Goal: Task Accomplishment & Management: Manage account settings

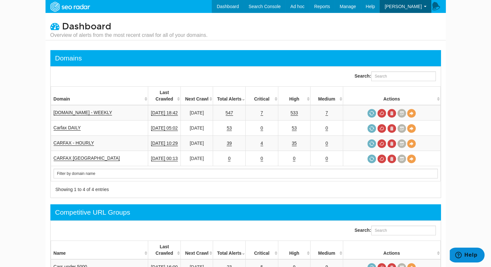
click at [483, 168] on body "Dashboard Search Console Keyword Winners and Losers Page Winners and Losers Arc…" at bounding box center [245, 133] width 491 height 267
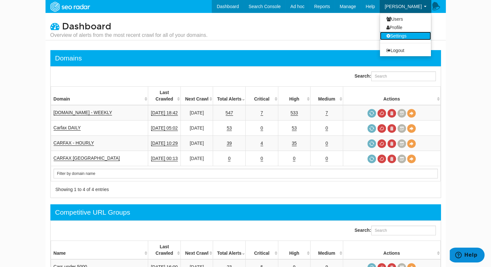
click at [396, 36] on link "Settings" at bounding box center [405, 36] width 51 height 8
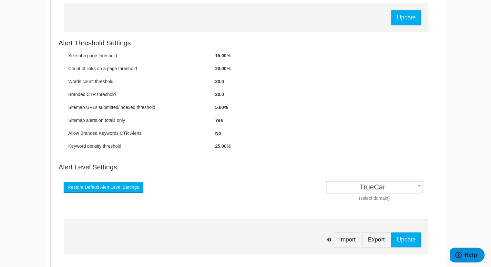
scroll to position [403, 0]
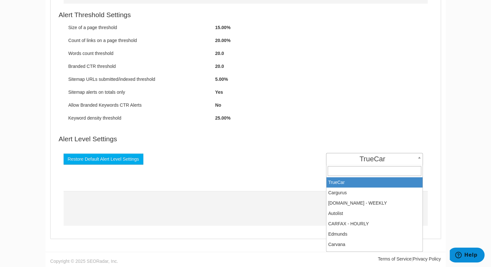
click at [393, 161] on span "TrueCar" at bounding box center [375, 158] width 96 height 9
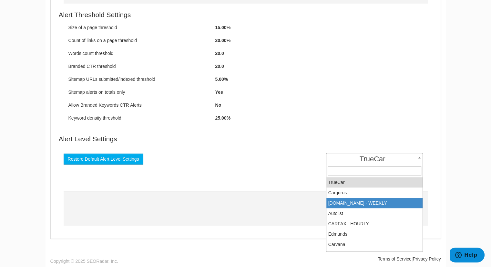
select select "3868"
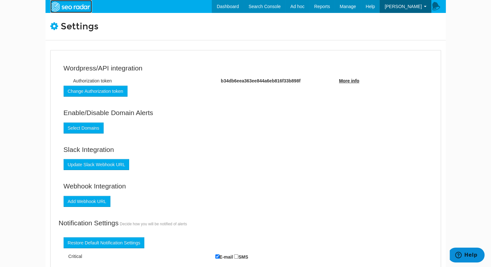
click at [65, 9] on img at bounding box center [70, 7] width 45 height 12
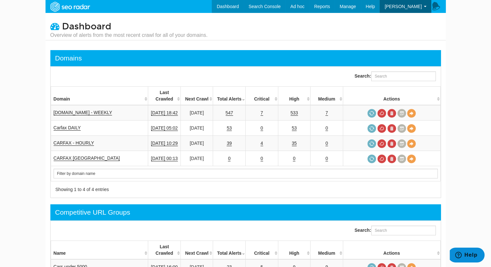
click at [437, 6] on icon at bounding box center [437, 7] width 10 height 10
click at [242, 7] on link "Dashboard" at bounding box center [228, 6] width 32 height 13
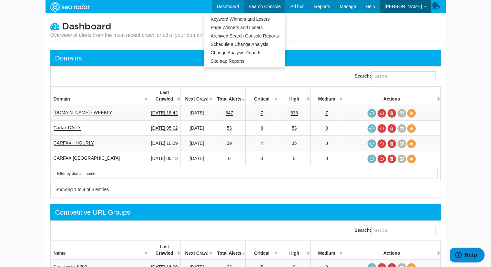
click at [275, 8] on span "Search Console" at bounding box center [265, 6] width 32 height 5
click at [264, 22] on link "Keyword Winners and Losers" at bounding box center [244, 19] width 81 height 8
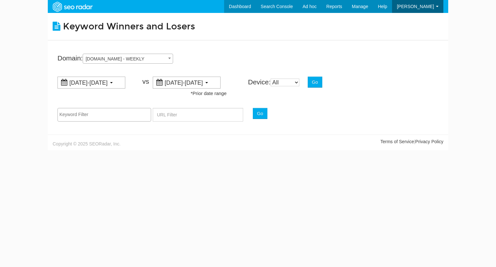
scroll to position [26, 0]
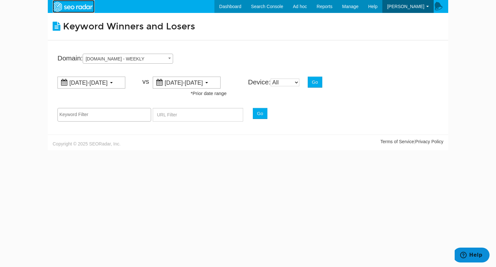
click at [75, 11] on img at bounding box center [72, 7] width 45 height 12
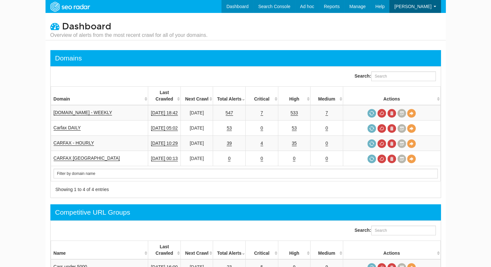
scroll to position [26, 0]
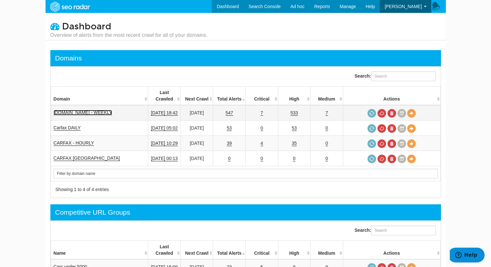
click at [81, 110] on link "www.carfax.com - WEEKLY" at bounding box center [83, 112] width 59 height 5
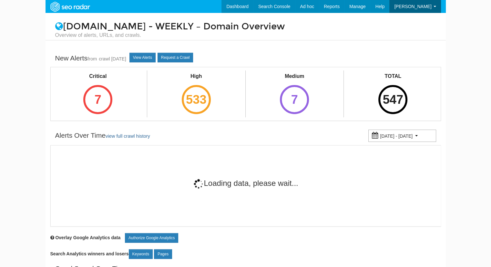
scroll to position [26, 0]
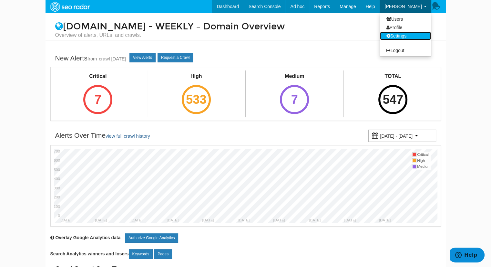
click at [407, 34] on link "Settings" at bounding box center [405, 36] width 51 height 8
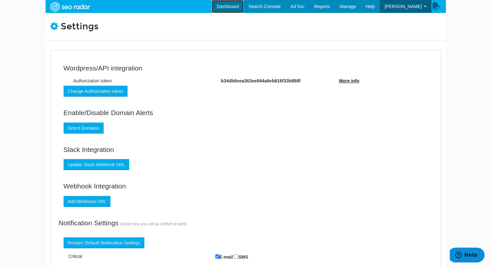
click at [237, 8] on link "Dashboard" at bounding box center [228, 6] width 32 height 13
click at [468, 254] on span "Help" at bounding box center [471, 255] width 13 height 6
